Goal: Transaction & Acquisition: Purchase product/service

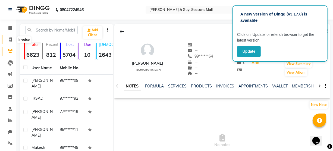
click at [8, 38] on span at bounding box center [9, 40] width 9 height 6
select select "service"
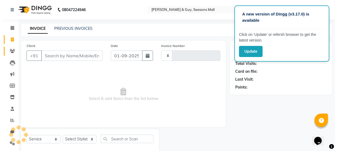
scroll to position [12, 0]
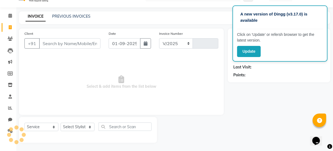
select select "3906"
type input "1654"
click at [62, 45] on input "Client" at bounding box center [69, 43] width 61 height 10
type input "8"
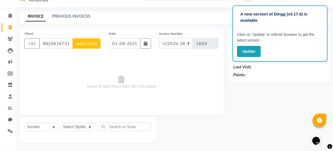
type input "9820616731"
click at [94, 46] on span "Add Client" at bounding box center [86, 43] width 21 height 5
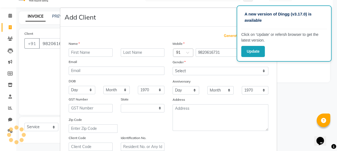
select select "22"
click at [94, 43] on div "Name" at bounding box center [117, 45] width 104 height 8
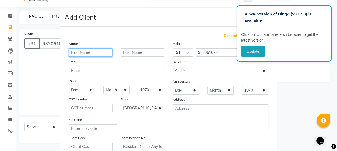
click at [91, 52] on input "text" at bounding box center [91, 52] width 44 height 8
type input "VANDINI"
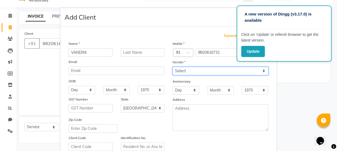
click at [182, 67] on select "Select [DEMOGRAPHIC_DATA] [DEMOGRAPHIC_DATA] Other Prefer Not To Say" at bounding box center [221, 71] width 96 height 8
click at [173, 67] on select "Select [DEMOGRAPHIC_DATA] [DEMOGRAPHIC_DATA] Other Prefer Not To Say" at bounding box center [221, 71] width 96 height 8
drag, startPoint x: 185, startPoint y: 71, endPoint x: 184, endPoint y: 75, distance: 4.1
click at [185, 71] on select "Select [DEMOGRAPHIC_DATA] [DEMOGRAPHIC_DATA] Other Prefer Not To Say" at bounding box center [221, 71] width 96 height 8
select select "[DEMOGRAPHIC_DATA]"
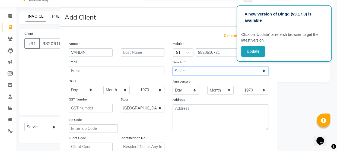
click at [173, 67] on select "Select [DEMOGRAPHIC_DATA] [DEMOGRAPHIC_DATA] Other Prefer Not To Say" at bounding box center [221, 71] width 96 height 8
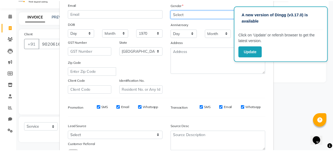
scroll to position [101, 0]
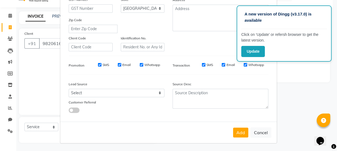
click at [241, 138] on div "Add Cancel" at bounding box center [168, 132] width 216 height 21
click at [239, 136] on button "Add" at bounding box center [240, 132] width 15 height 10
click at [239, 136] on div "Add Cancel" at bounding box center [168, 132] width 216 height 21
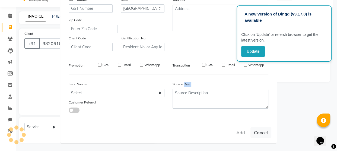
type input "98******31"
select select
select select "null"
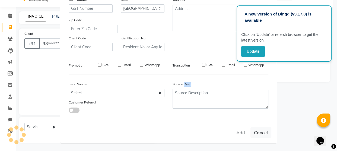
select select
checkbox input "false"
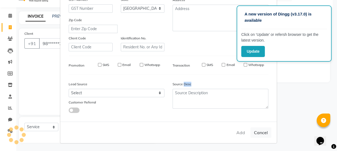
checkbox input "false"
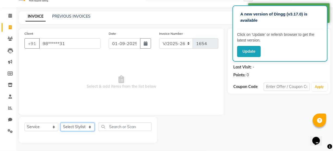
click at [68, 125] on select "Select Stylist AKASH [PERSON_NAME] Manager [PERSON_NAME] Nitin POOJA [PERSON_NA…" at bounding box center [77, 127] width 34 height 8
select select "19236"
click at [60, 123] on select "Select Stylist AKASH [PERSON_NAME] Manager [PERSON_NAME] Nitin POOJA [PERSON_NA…" at bounding box center [77, 127] width 34 height 8
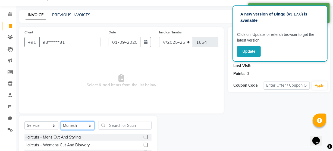
scroll to position [66, 0]
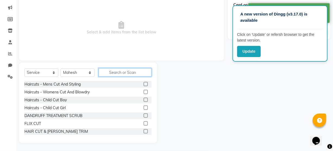
click at [139, 75] on input "text" at bounding box center [124, 72] width 53 height 8
click at [140, 75] on input "B" at bounding box center [124, 72] width 53 height 8
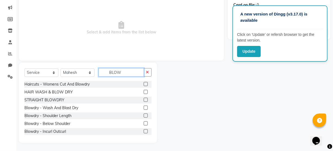
type input "BLOW"
click at [143, 115] on label at bounding box center [145, 115] width 4 height 4
click at [143, 115] on input "checkbox" at bounding box center [145, 116] width 4 height 4
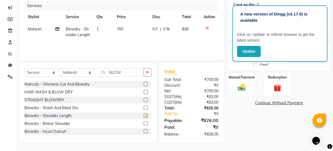
checkbox input "false"
click at [129, 29] on td "700" at bounding box center [131, 32] width 36 height 18
select select "19236"
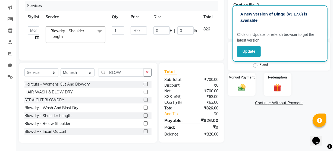
click at [129, 29] on td "700" at bounding box center [138, 34] width 23 height 23
click at [133, 29] on input "700" at bounding box center [138, 30] width 16 height 8
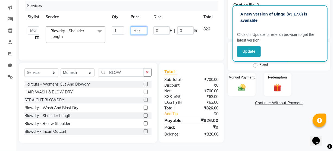
click at [134, 29] on input "700" at bounding box center [138, 30] width 16 height 8
type input "600"
click at [148, 38] on td "600" at bounding box center [138, 34] width 23 height 23
select select "19236"
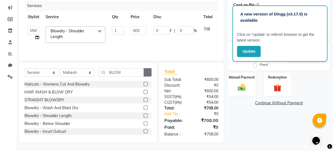
click at [146, 72] on icon "button" at bounding box center [147, 72] width 3 height 4
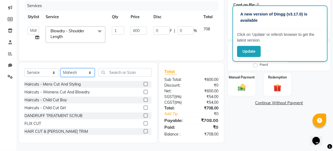
click at [74, 73] on select "Select Stylist AKASH [PERSON_NAME] Manager [PERSON_NAME] Nitin POOJA [PERSON_NA…" at bounding box center [77, 72] width 34 height 8
select select "58064"
click at [60, 68] on select "Select Stylist AKASH [PERSON_NAME] Manager [PERSON_NAME] Nitin POOJA [PERSON_NA…" at bounding box center [77, 72] width 34 height 8
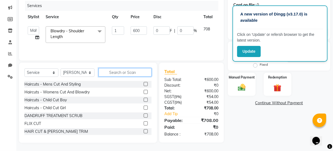
click at [118, 73] on input "text" at bounding box center [124, 72] width 53 height 8
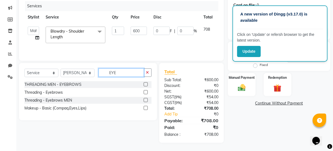
scroll to position [66, 0]
type input "EYE"
click at [146, 93] on label at bounding box center [145, 92] width 4 height 4
click at [146, 93] on input "checkbox" at bounding box center [145, 93] width 4 height 4
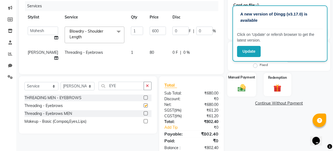
checkbox input "false"
click at [240, 82] on div "Manual Payment" at bounding box center [241, 84] width 29 height 24
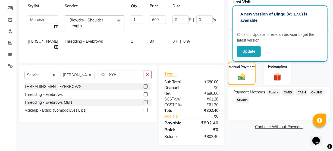
scroll to position [84, 0]
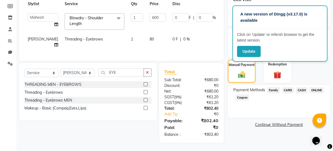
click at [285, 87] on span "CARD" at bounding box center [288, 90] width 12 height 6
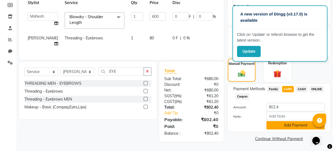
click at [301, 121] on button "Add Payment" at bounding box center [295, 125] width 58 height 8
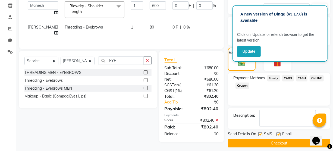
scroll to position [95, 0]
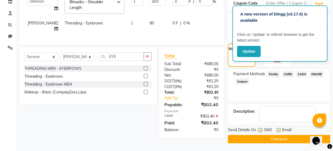
click at [282, 136] on button "Checkout" at bounding box center [279, 139] width 102 height 8
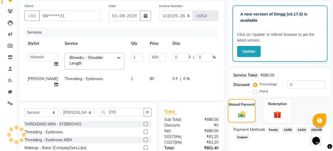
scroll to position [0, 0]
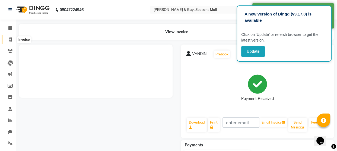
click at [11, 38] on icon at bounding box center [10, 39] width 3 height 4
select select "service"
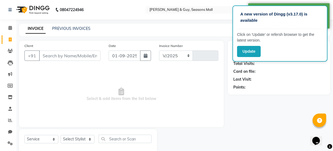
select select "3906"
type input "1655"
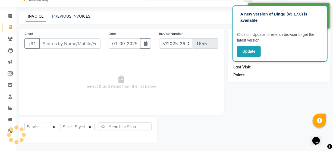
click at [78, 44] on input "Client" at bounding box center [69, 43] width 61 height 10
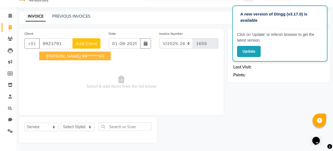
click at [81, 59] on button "[PERSON_NAME] 99******90" at bounding box center [74, 56] width 71 height 9
type input "99******90"
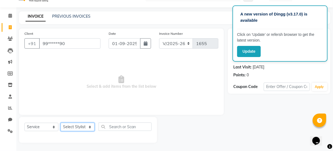
click at [85, 127] on select "Select Stylist AKASH [PERSON_NAME] Manager [PERSON_NAME] Nitin POOJA [PERSON_NA…" at bounding box center [77, 127] width 34 height 8
select select "19829"
click at [60, 123] on select "Select Stylist AKASH [PERSON_NAME] Manager [PERSON_NAME] Nitin POOJA [PERSON_NA…" at bounding box center [77, 127] width 34 height 8
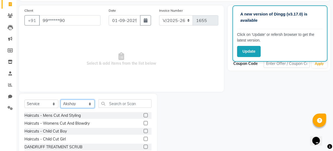
scroll to position [66, 0]
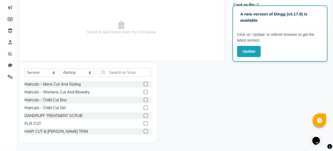
click at [143, 84] on label at bounding box center [145, 84] width 4 height 4
click at [143, 84] on input "checkbox" at bounding box center [145, 84] width 4 height 4
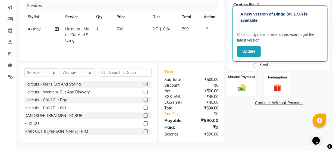
checkbox input "false"
click at [242, 88] on img at bounding box center [241, 87] width 13 height 9
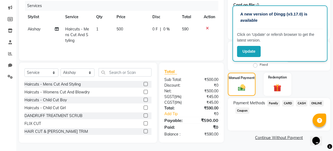
click at [299, 104] on span "CASH" at bounding box center [302, 103] width 12 height 6
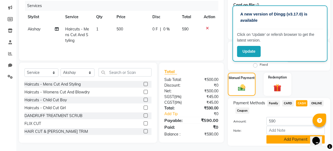
click at [293, 140] on button "Add Payment" at bounding box center [295, 139] width 58 height 8
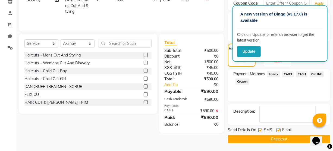
click at [293, 140] on button "Checkout" at bounding box center [279, 139] width 102 height 8
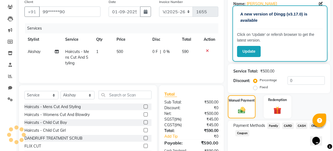
scroll to position [0, 0]
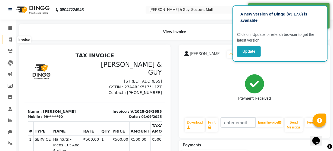
click at [12, 39] on span at bounding box center [9, 40] width 9 height 6
select select "service"
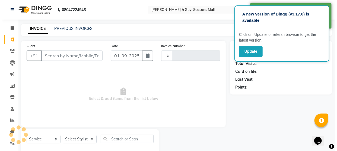
scroll to position [12, 0]
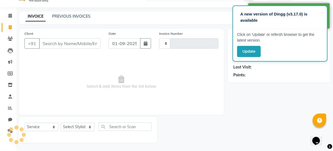
type input "1656"
select select "3906"
click at [52, 45] on input "Client" at bounding box center [69, 43] width 61 height 10
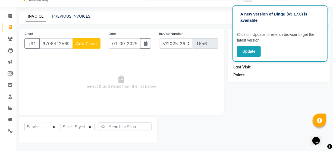
type input "9706442569"
click at [74, 41] on button "Add Client" at bounding box center [86, 43] width 28 height 10
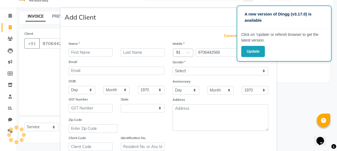
select select "22"
click at [94, 47] on div "Name" at bounding box center [117, 45] width 104 height 8
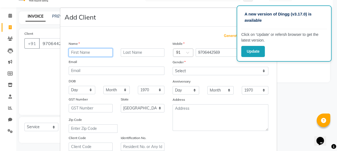
click at [101, 51] on input "text" at bounding box center [91, 52] width 44 height 8
type input "[PERSON_NAME]"
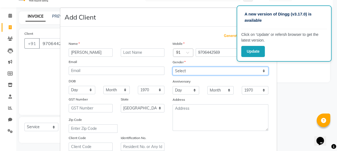
click at [194, 71] on select "Select [DEMOGRAPHIC_DATA] [DEMOGRAPHIC_DATA] Other Prefer Not To Say" at bounding box center [221, 71] width 96 height 8
select select "[DEMOGRAPHIC_DATA]"
click at [173, 67] on select "Select [DEMOGRAPHIC_DATA] [DEMOGRAPHIC_DATA] Other Prefer Not To Say" at bounding box center [221, 71] width 96 height 8
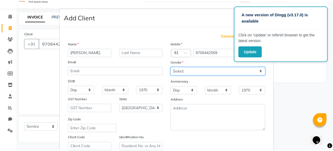
scroll to position [101, 0]
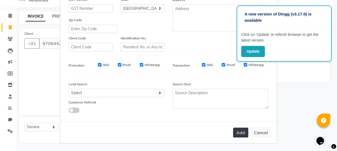
click at [242, 135] on button "Add" at bounding box center [240, 132] width 15 height 10
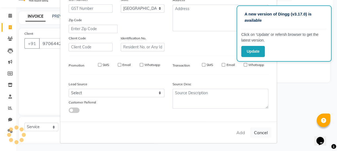
type input "97******69"
select select
select select "null"
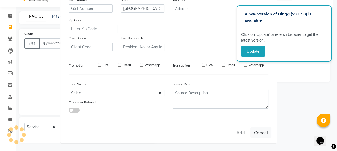
select select
checkbox input "false"
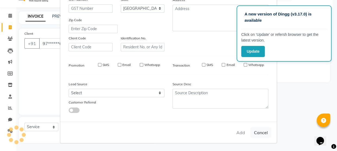
checkbox input "false"
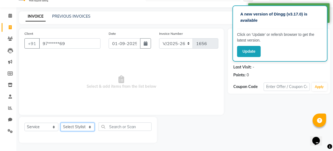
click at [70, 125] on select "Select Stylist AKASH [PERSON_NAME] Manager [PERSON_NAME] Nitin POOJA [PERSON_NA…" at bounding box center [77, 127] width 34 height 8
select select "19236"
click at [60, 123] on select "Select Stylist AKASH [PERSON_NAME] Manager [PERSON_NAME] Nitin POOJA [PERSON_NA…" at bounding box center [77, 127] width 34 height 8
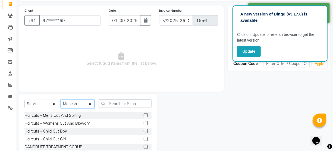
scroll to position [66, 0]
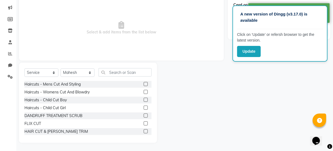
click at [143, 92] on label at bounding box center [145, 92] width 4 height 4
click at [143, 92] on input "checkbox" at bounding box center [145, 92] width 4 height 4
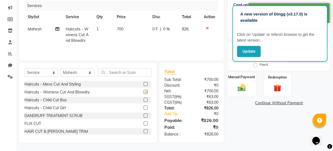
checkbox input "false"
click at [244, 88] on img at bounding box center [241, 87] width 13 height 9
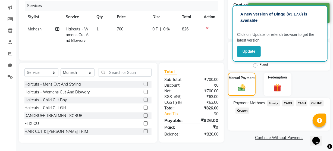
click at [314, 102] on span "ONLINE" at bounding box center [316, 103] width 14 height 6
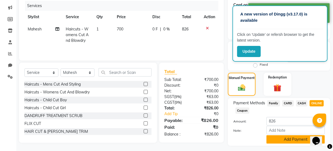
click at [283, 138] on button "Add Payment" at bounding box center [295, 139] width 58 height 8
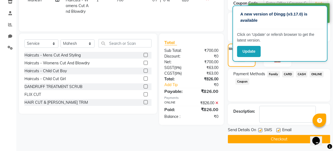
click at [281, 135] on button "Checkout" at bounding box center [279, 139] width 102 height 8
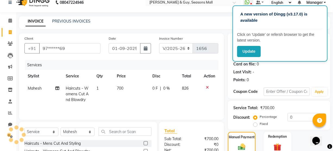
scroll to position [0, 0]
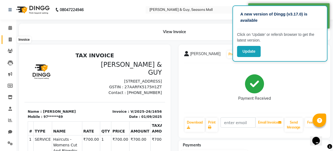
click at [9, 42] on span at bounding box center [9, 40] width 9 height 6
select select "service"
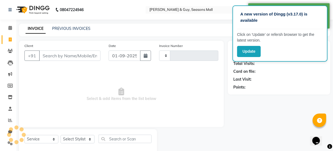
scroll to position [12, 0]
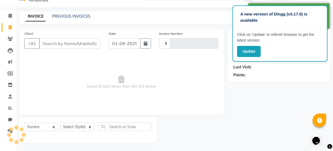
type input "1657"
select select "3906"
click at [61, 44] on input "Client" at bounding box center [69, 43] width 61 height 10
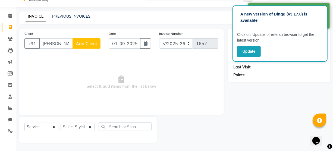
type input "[PERSON_NAME]"
click at [69, 81] on span "Select & add items from the list below" at bounding box center [121, 82] width 194 height 54
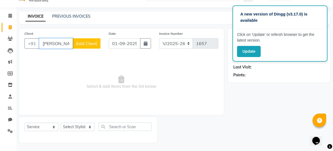
click at [60, 42] on input "[PERSON_NAME]" at bounding box center [56, 43] width 34 height 10
type input "J"
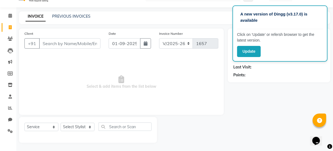
click at [97, 68] on span "Select & add items from the list below" at bounding box center [121, 82] width 194 height 54
click at [53, 46] on input "Client" at bounding box center [69, 43] width 61 height 10
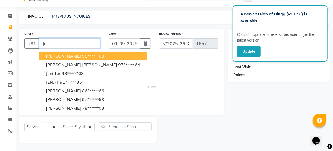
type input "J"
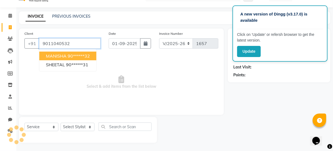
type input "9011040532"
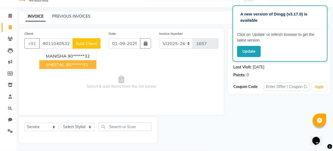
click at [146, 88] on span "Select & add items from the list below" at bounding box center [121, 82] width 194 height 54
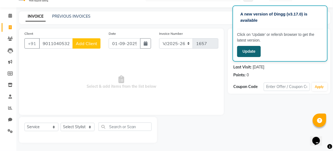
click at [251, 52] on button "Update" at bounding box center [249, 51] width 24 height 11
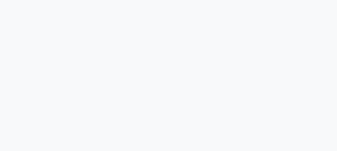
select select "3906"
select select "service"
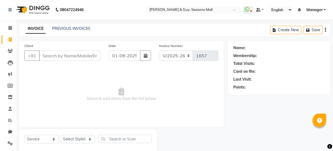
click at [86, 56] on input "Client" at bounding box center [69, 55] width 61 height 10
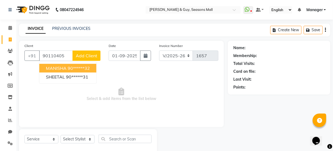
click at [84, 67] on ngb-highlight "90******32" at bounding box center [79, 67] width 22 height 5
type input "90******32"
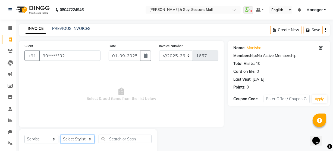
click at [77, 138] on select "Select Stylist AKASH [PERSON_NAME] Manager [PERSON_NAME] Nitin POOJA [PERSON_NA…" at bounding box center [77, 139] width 34 height 8
select select "19829"
click at [60, 135] on select "Select Stylist AKASH [PERSON_NAME] Manager [PERSON_NAME] Nitin POOJA [PERSON_NA…" at bounding box center [77, 139] width 34 height 8
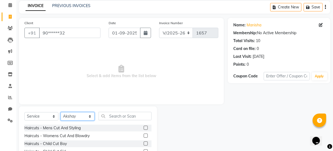
scroll to position [66, 0]
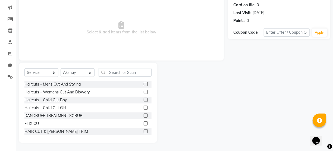
click at [143, 92] on label at bounding box center [145, 92] width 4 height 4
click at [143, 92] on input "checkbox" at bounding box center [145, 92] width 4 height 4
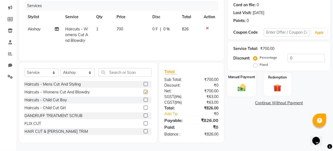
checkbox input "false"
click at [241, 90] on img at bounding box center [241, 87] width 13 height 9
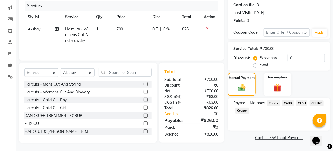
click at [299, 103] on span "CASH" at bounding box center [302, 103] width 12 height 6
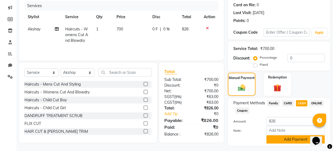
click at [285, 139] on button "Add Payment" at bounding box center [295, 139] width 58 height 8
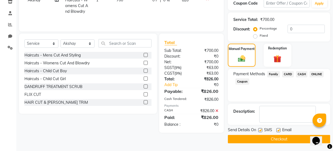
click at [287, 139] on button "Checkout" at bounding box center [279, 139] width 102 height 8
click at [287, 139] on div "Checkout" at bounding box center [279, 139] width 102 height 8
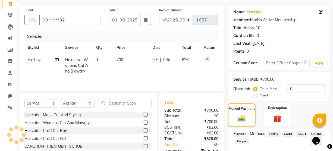
scroll to position [0, 0]
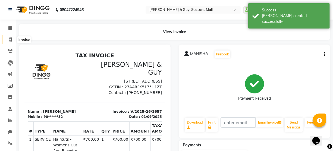
click at [10, 37] on icon at bounding box center [10, 39] width 3 height 4
select select "service"
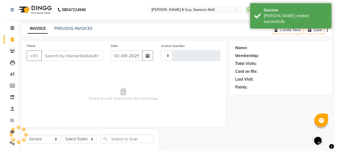
scroll to position [12, 0]
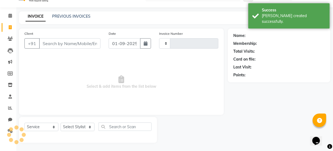
type input "1658"
select select "3906"
click at [71, 43] on input "Client" at bounding box center [69, 43] width 61 height 10
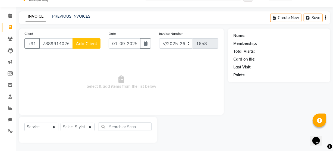
type input "7889914026"
click at [85, 40] on button "Add Client" at bounding box center [86, 43] width 28 height 10
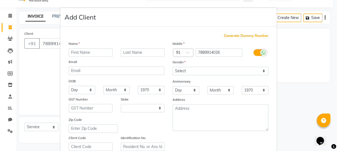
select select "22"
click at [90, 53] on input "text" at bounding box center [91, 52] width 44 height 8
type input "rudranshu"
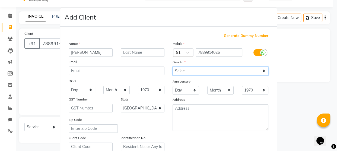
click at [187, 70] on select "Select [DEMOGRAPHIC_DATA] [DEMOGRAPHIC_DATA] Other Prefer Not To Say" at bounding box center [221, 71] width 96 height 8
select select "[DEMOGRAPHIC_DATA]"
click at [173, 67] on select "Select [DEMOGRAPHIC_DATA] [DEMOGRAPHIC_DATA] Other Prefer Not To Say" at bounding box center [221, 71] width 96 height 8
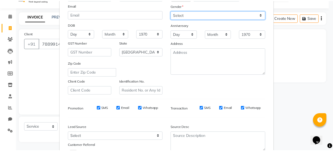
scroll to position [101, 0]
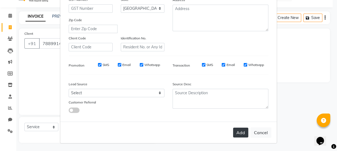
click at [237, 136] on button "Add" at bounding box center [240, 132] width 15 height 10
type input "78******26"
select select
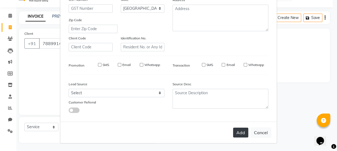
select select "null"
select select
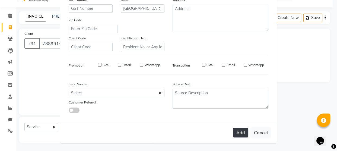
checkbox input "false"
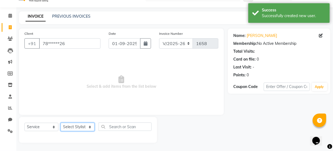
click at [80, 129] on select "Select Stylist AKASH [PERSON_NAME] Manager [PERSON_NAME] Nitin POOJA [PERSON_NA…" at bounding box center [77, 127] width 34 height 8
select select "19234"
click at [60, 123] on select "Select Stylist AKASH [PERSON_NAME] Manager [PERSON_NAME] Nitin POOJA [PERSON_NA…" at bounding box center [77, 127] width 34 height 8
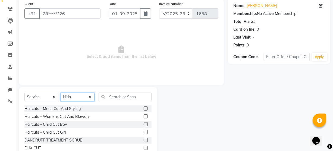
scroll to position [66, 0]
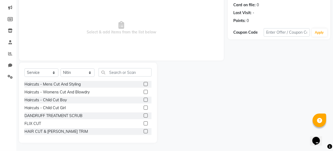
click at [143, 130] on label at bounding box center [145, 131] width 4 height 4
click at [143, 130] on input "checkbox" at bounding box center [145, 132] width 4 height 4
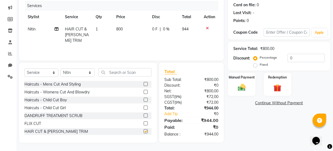
checkbox input "false"
click at [125, 77] on div "Select Service Product Membership Package Voucher Prepaid Gift Card Select Styl…" at bounding box center [87, 74] width 127 height 13
click at [126, 74] on input "text" at bounding box center [124, 72] width 53 height 8
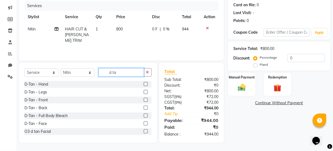
type input "d ta"
click at [143, 123] on label at bounding box center [145, 123] width 4 height 4
click at [143, 123] on input "checkbox" at bounding box center [145, 124] width 4 height 4
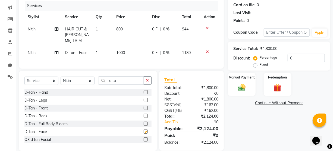
checkbox input "false"
click at [135, 47] on td "1000" at bounding box center [131, 53] width 36 height 12
select select "19234"
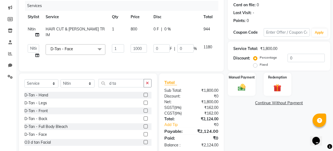
click at [135, 44] on td "1000" at bounding box center [138, 51] width 23 height 21
click at [139, 46] on input "1000" at bounding box center [138, 48] width 16 height 8
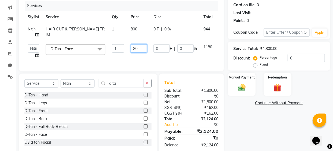
type input "800"
click at [316, 59] on input "0" at bounding box center [305, 58] width 37 height 8
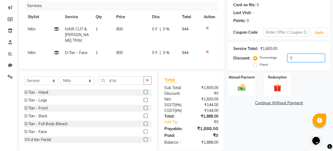
click at [316, 59] on input "0" at bounding box center [305, 58] width 37 height 8
type input "15"
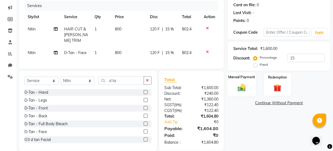
click at [241, 86] on img at bounding box center [241, 87] width 13 height 9
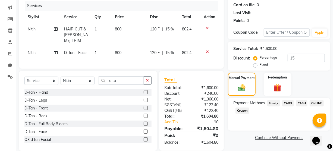
click at [312, 103] on span "ONLINE" at bounding box center [316, 103] width 14 height 6
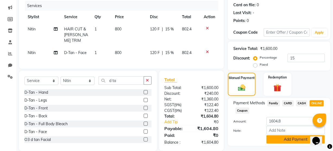
click at [286, 138] on button "Add Payment" at bounding box center [295, 139] width 58 height 8
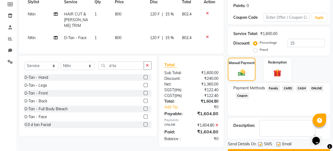
scroll to position [95, 0]
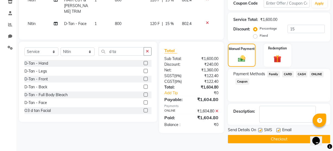
click at [283, 139] on button "Checkout" at bounding box center [279, 139] width 102 height 8
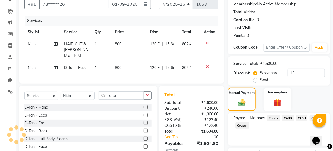
scroll to position [0, 0]
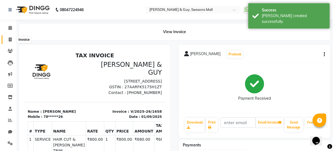
click at [11, 40] on icon at bounding box center [10, 39] width 3 height 4
select select "service"
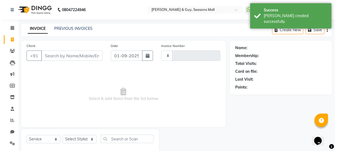
scroll to position [12, 0]
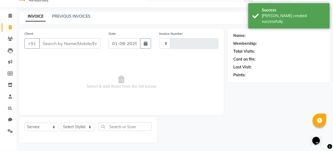
type input "1659"
select select "3906"
click at [78, 46] on input "Client" at bounding box center [69, 43] width 61 height 10
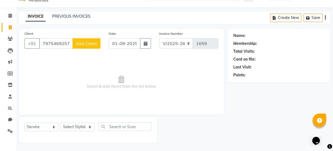
type input "7975469257"
click at [78, 46] on span "Add Client" at bounding box center [86, 43] width 21 height 5
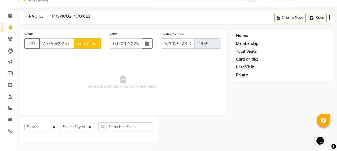
select select "22"
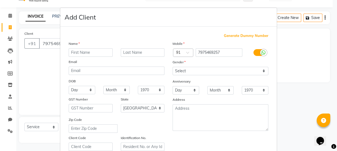
click at [81, 54] on input "text" at bounding box center [91, 52] width 44 height 8
type input "rashi"
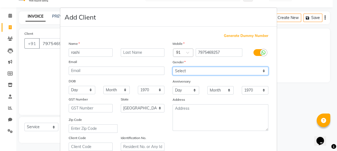
click at [187, 73] on select "Select [DEMOGRAPHIC_DATA] [DEMOGRAPHIC_DATA] Other Prefer Not To Say" at bounding box center [221, 71] width 96 height 8
select select "[DEMOGRAPHIC_DATA]"
click at [173, 67] on select "Select [DEMOGRAPHIC_DATA] [DEMOGRAPHIC_DATA] Other Prefer Not To Say" at bounding box center [221, 71] width 96 height 8
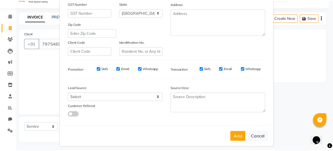
scroll to position [101, 0]
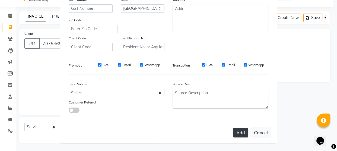
click at [234, 133] on button "Add" at bounding box center [240, 132] width 15 height 10
type input "79******57"
select select
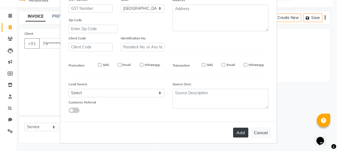
select select "null"
select select
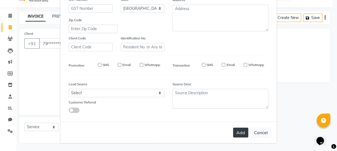
checkbox input "false"
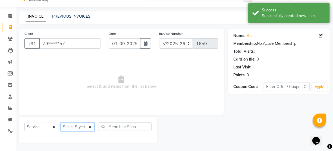
click at [75, 126] on select "Select Stylist AKASH [PERSON_NAME] Manager [PERSON_NAME] Nitin POOJA [PERSON_NA…" at bounding box center [77, 127] width 34 height 8
select select "29504"
click at [60, 123] on select "Select Stylist AKASH [PERSON_NAME] Manager [PERSON_NAME] Nitin POOJA [PERSON_NA…" at bounding box center [77, 127] width 34 height 8
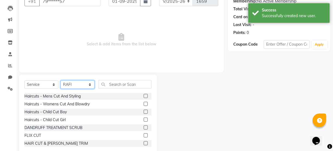
scroll to position [66, 0]
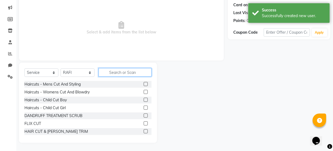
click at [125, 75] on input "text" at bounding box center [124, 72] width 53 height 8
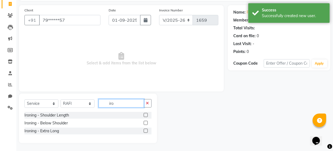
type input "iro"
click at [146, 115] on label at bounding box center [145, 115] width 4 height 4
click at [146, 115] on input "checkbox" at bounding box center [145, 115] width 4 height 4
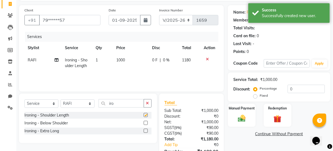
checkbox input "false"
click at [134, 60] on td "1000" at bounding box center [131, 63] width 36 height 18
select select "29504"
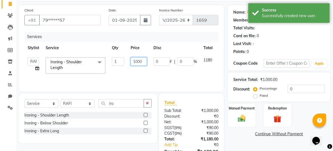
click at [134, 60] on input "1000" at bounding box center [138, 61] width 16 height 8
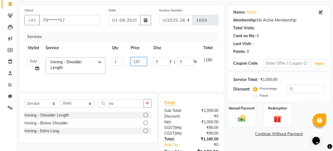
type input "1200"
click at [236, 113] on div "Manual Payment" at bounding box center [241, 115] width 29 height 24
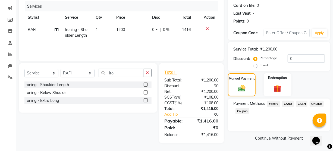
scroll to position [66, 0]
click at [314, 103] on span "ONLINE" at bounding box center [316, 103] width 14 height 6
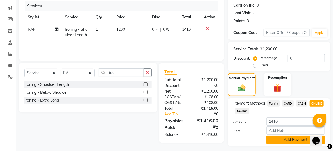
click at [295, 140] on button "Add Payment" at bounding box center [295, 139] width 58 height 8
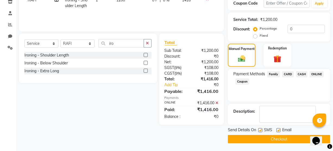
click at [295, 142] on button "Checkout" at bounding box center [279, 139] width 102 height 8
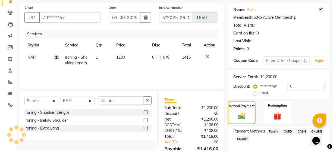
scroll to position [0, 0]
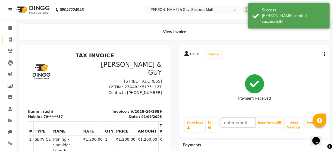
click at [8, 36] on link "Invoice" at bounding box center [8, 39] width 13 height 9
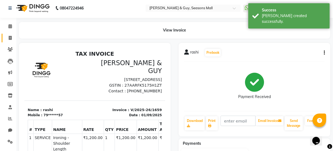
select select "3906"
select select "service"
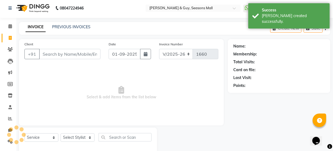
scroll to position [12, 0]
